Goal: Transaction & Acquisition: Purchase product/service

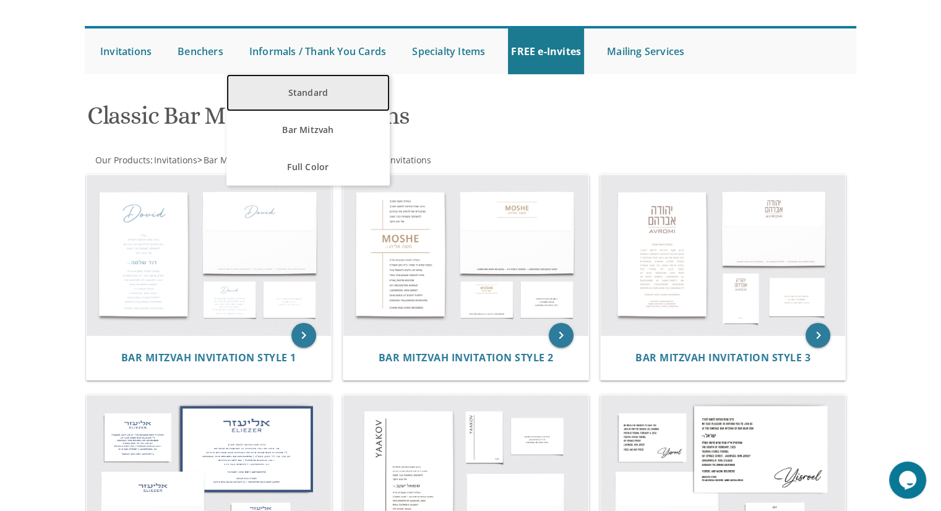
click at [274, 85] on link "Standard" at bounding box center [307, 92] width 163 height 37
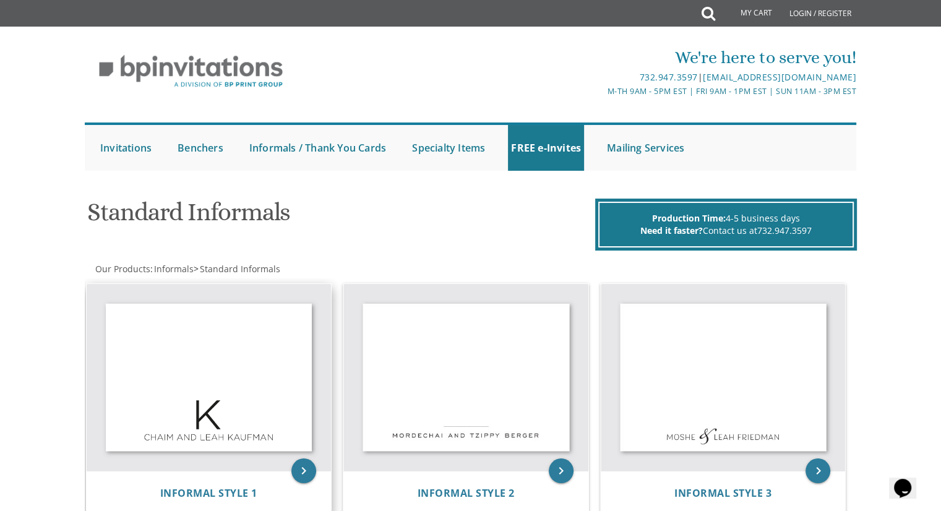
click at [240, 372] on img at bounding box center [209, 378] width 245 height 188
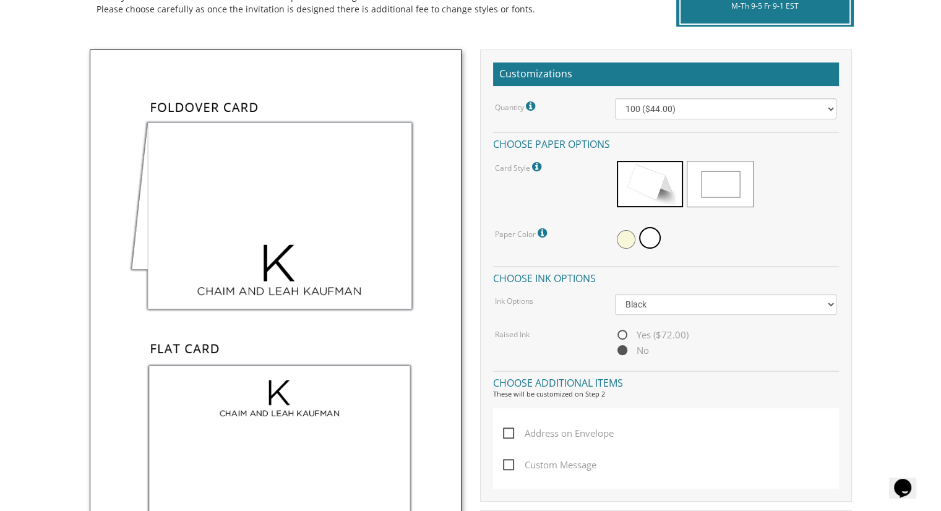
scroll to position [321, 0]
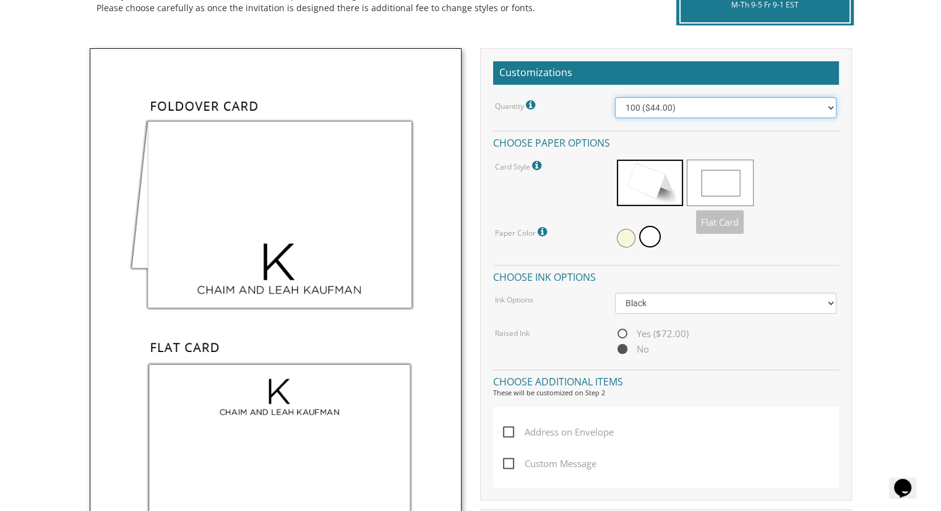
click at [715, 108] on select "100 ($44.00) 200 ($63.00) 300 ($82.00) 400 ($101.00) 500 ($120.00) 600 ($139.00…" at bounding box center [726, 107] width 222 height 21
select select "200"
click at [615, 97] on select "100 ($44.00) 200 ($63.00) 300 ($82.00) 400 ($101.00) 500 ($120.00) 600 ($139.00…" at bounding box center [726, 107] width 222 height 21
